Goal: Task Accomplishment & Management: Use online tool/utility

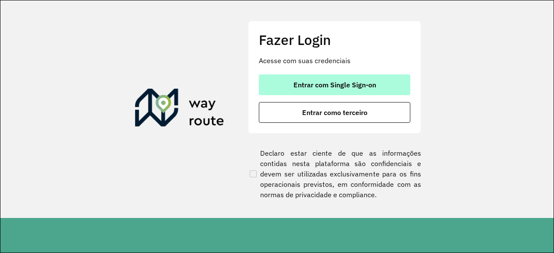
click at [333, 81] on span "Entrar com Single Sign-on" at bounding box center [335, 84] width 83 height 7
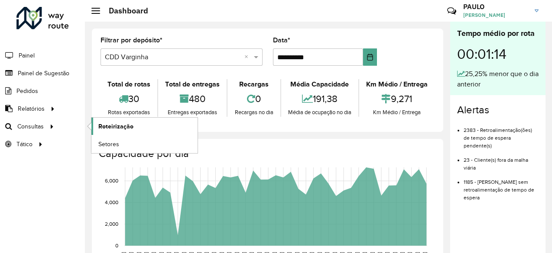
click at [105, 127] on span "Roteirização" at bounding box center [115, 126] width 35 height 9
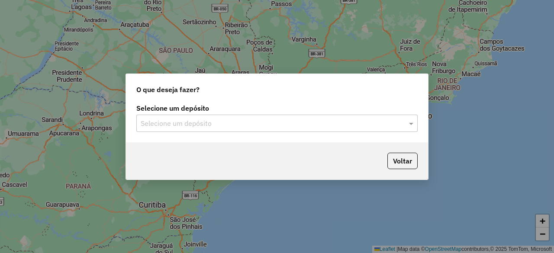
click at [239, 125] on input "text" at bounding box center [269, 124] width 256 height 10
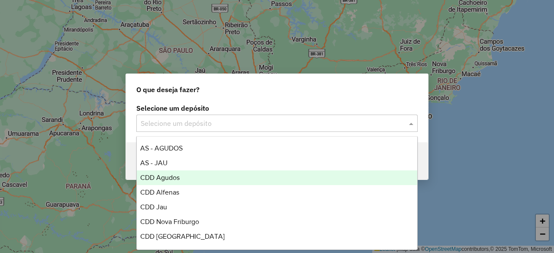
click at [193, 176] on div "CDD Agudos" at bounding box center [277, 178] width 280 height 15
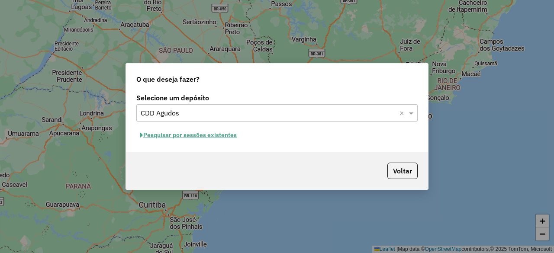
click at [193, 136] on button "Pesquisar por sessões existentes" at bounding box center [188, 135] width 104 height 13
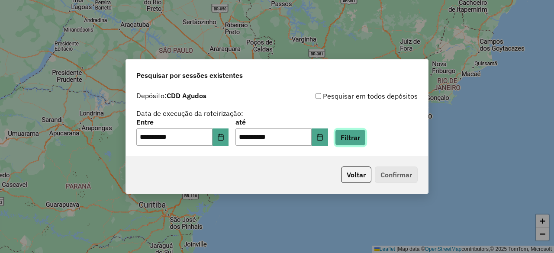
click at [361, 141] on button "Filtrar" at bounding box center [350, 138] width 31 height 16
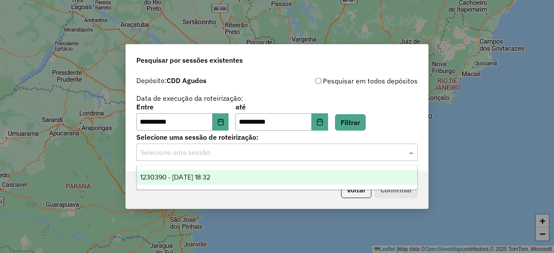
click at [349, 151] on input "text" at bounding box center [269, 153] width 256 height 10
click at [299, 177] on div "1230390 - [DATE] 18:32" at bounding box center [277, 177] width 280 height 15
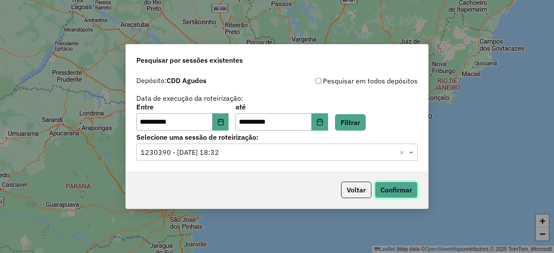
click at [387, 192] on button "Confirmar" at bounding box center [396, 190] width 43 height 16
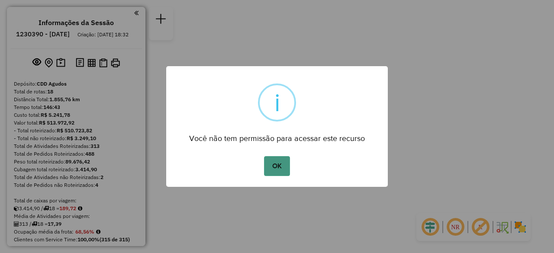
click at [278, 167] on button "OK" at bounding box center [277, 166] width 26 height 20
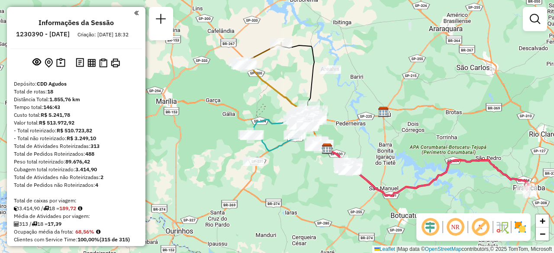
drag, startPoint x: 324, startPoint y: 97, endPoint x: 353, endPoint y: 129, distance: 43.8
click at [353, 129] on div "Janela de atendimento Grade de atendimento Capacidade Transportadoras Veículos …" at bounding box center [277, 126] width 554 height 253
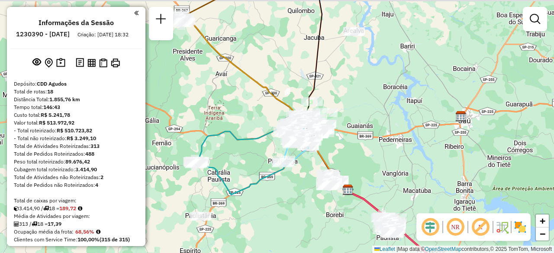
drag, startPoint x: 350, startPoint y: 93, endPoint x: 377, endPoint y: 98, distance: 27.4
click at [377, 98] on div "Janela de atendimento Grade de atendimento Capacidade Transportadoras Veículos …" at bounding box center [277, 126] width 554 height 253
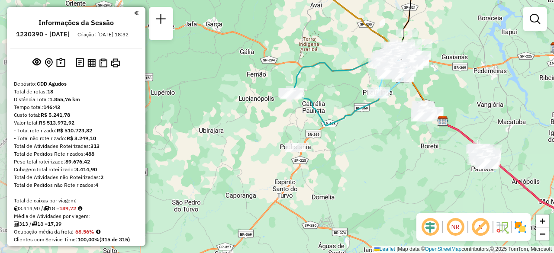
drag, startPoint x: 283, startPoint y: 204, endPoint x: 377, endPoint y: 141, distance: 113.4
click at [377, 141] on div "Janela de atendimento Grade de atendimento Capacidade Transportadoras Veículos …" at bounding box center [277, 126] width 554 height 253
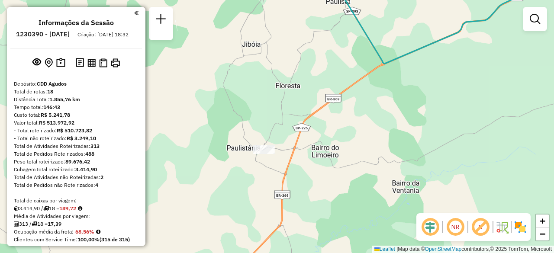
drag, startPoint x: 367, startPoint y: 175, endPoint x: 318, endPoint y: 179, distance: 49.5
click at [318, 179] on div "Janela de atendimento Grade de atendimento Capacidade Transportadoras Veículos …" at bounding box center [277, 126] width 554 height 253
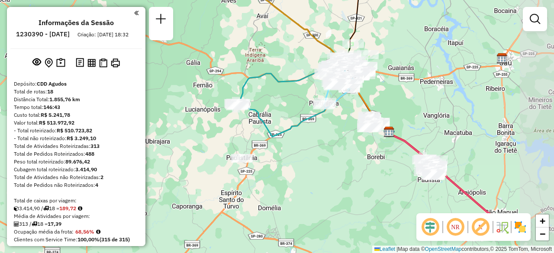
drag, startPoint x: 415, startPoint y: 151, endPoint x: 321, endPoint y: 158, distance: 93.8
click at [321, 158] on div "Janela de atendimento Grade de atendimento Capacidade Transportadoras Veículos …" at bounding box center [277, 126] width 554 height 253
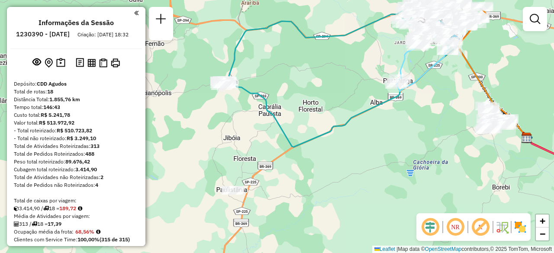
drag, startPoint x: 315, startPoint y: 139, endPoint x: 362, endPoint y: 175, distance: 59.3
click at [362, 175] on div "Janela de atendimento Grade de atendimento Capacidade Transportadoras Veículos …" at bounding box center [277, 126] width 554 height 253
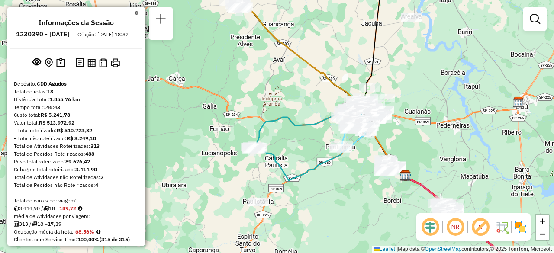
drag, startPoint x: 473, startPoint y: 129, endPoint x: 433, endPoint y: 147, distance: 43.6
click at [433, 147] on div "Janela de atendimento Grade de atendimento Capacidade Transportadoras Veículos …" at bounding box center [277, 126] width 554 height 253
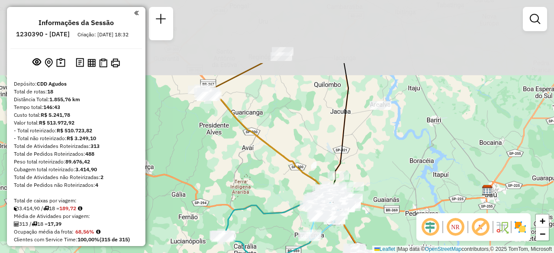
drag, startPoint x: 422, startPoint y: 58, endPoint x: 387, endPoint y: 154, distance: 102.2
click at [387, 154] on div "Janela de atendimento Grade de atendimento Capacidade Transportadoras Veículos …" at bounding box center [277, 126] width 554 height 253
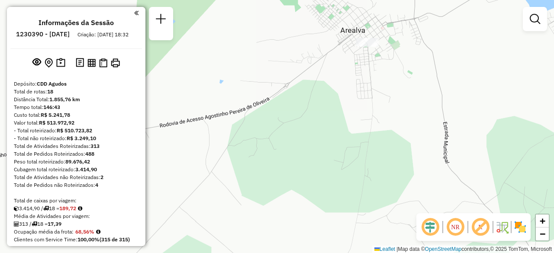
click at [345, 78] on div "Janela de atendimento Grade de atendimento Capacidade Transportadoras Veículos …" at bounding box center [277, 126] width 554 height 253
